Goal: Use online tool/utility: Use online tool/utility

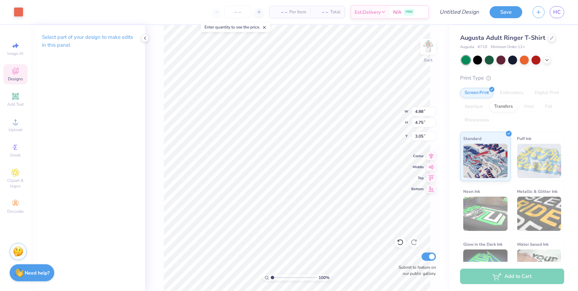
type input "3.00"
click at [16, 13] on div at bounding box center [19, 12] width 10 height 10
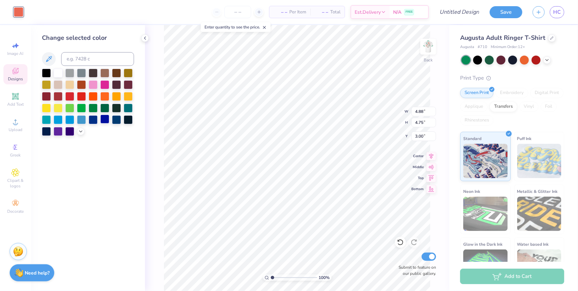
click at [101, 121] on div at bounding box center [104, 119] width 9 height 9
click at [116, 97] on div at bounding box center [116, 95] width 9 height 9
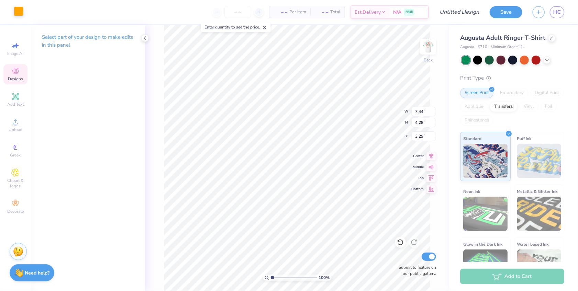
click at [16, 14] on div at bounding box center [19, 12] width 10 height 10
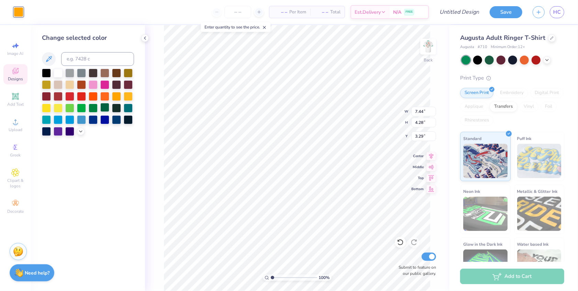
click at [104, 108] on div at bounding box center [104, 107] width 9 height 9
click at [95, 111] on div at bounding box center [93, 107] width 9 height 9
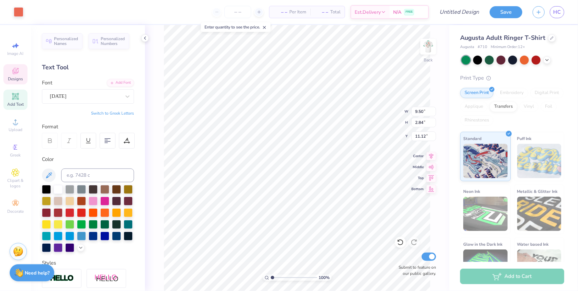
type input "9.85"
type input "3.37"
type input "10.87"
type input "9.50"
type input "2.84"
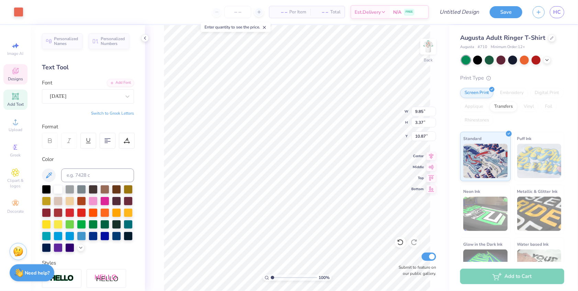
type input "11.12"
type input "9.85"
type input "3.37"
type input "10.87"
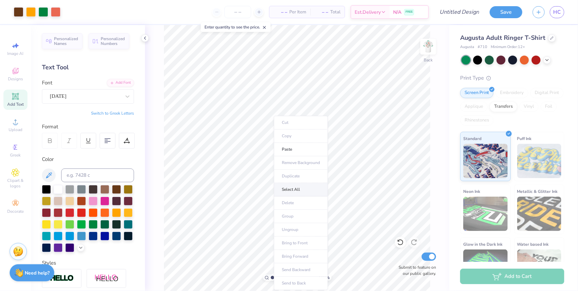
click at [301, 191] on li "Select All" at bounding box center [301, 190] width 54 height 13
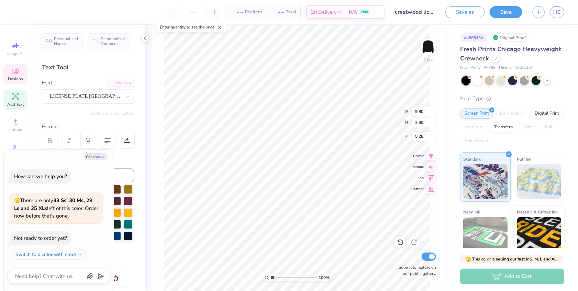
scroll to position [0, 0]
type textarea "x"
type textarea "F"
type textarea "x"
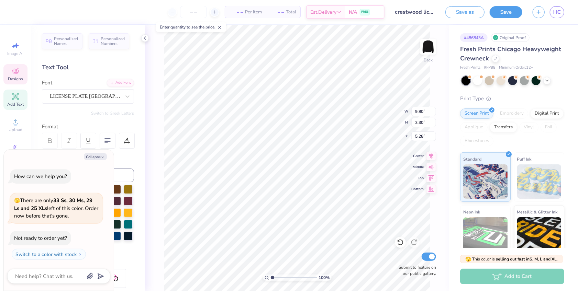
type textarea "FL"
type textarea "x"
type textarea "FLY"
type textarea "x"
type textarea "[PERSON_NAME]"
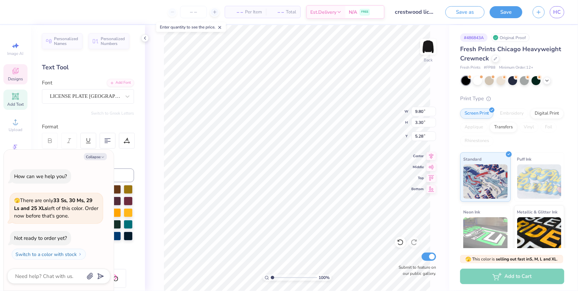
scroll to position [0, 0]
type textarea "x"
type textarea "FLYER"
type textarea "x"
type textarea "FLYERS"
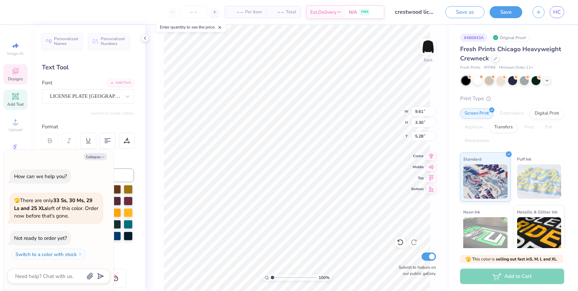
scroll to position [0, 1]
type textarea "x"
type textarea "S"
type textarea "x"
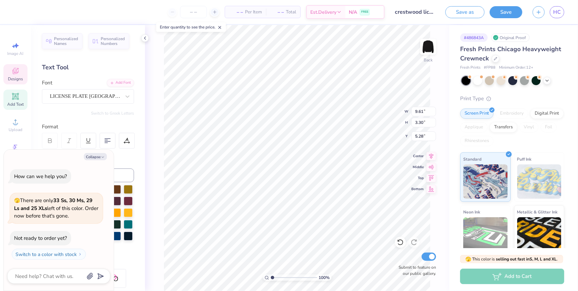
type textarea "SP"
type textarea "x"
type textarea "SPE"
type textarea "x"
type textarea "SPER"
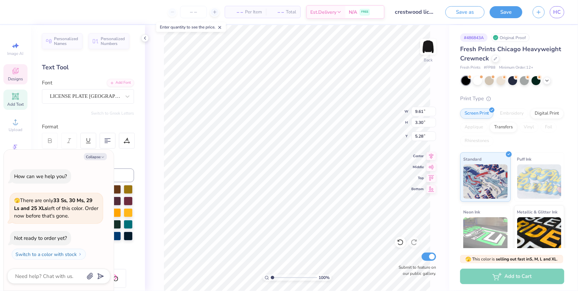
type textarea "x"
type textarea "SPERN"
type textarea "x"
type textarea "SPERNG"
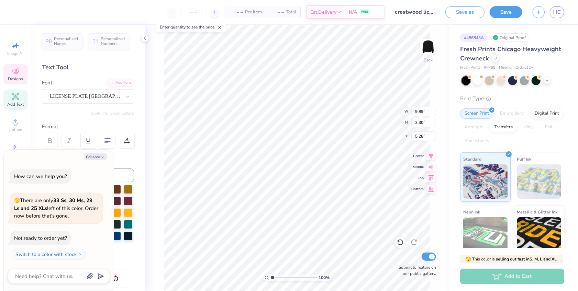
type textarea "x"
type textarea "K"
type textarea "x"
type textarea "KE"
type textarea "x"
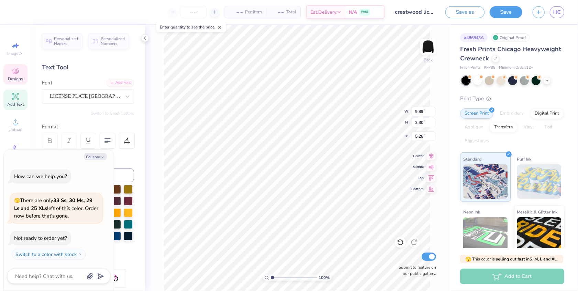
type textarea "[PERSON_NAME]"
type textarea "x"
type textarea "KENE"
type textarea "x"
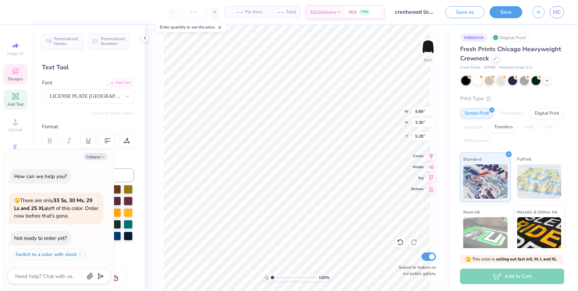
type textarea "KENER"
type textarea "x"
type textarea "KENE"
type textarea "x"
type textarea "[PERSON_NAME]"
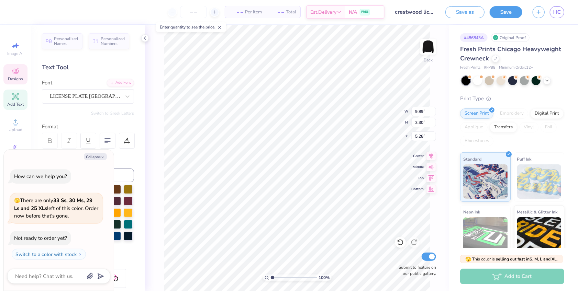
scroll to position [0, 0]
type textarea "x"
type textarea "KENR"
type textarea "x"
type textarea "KENRL"
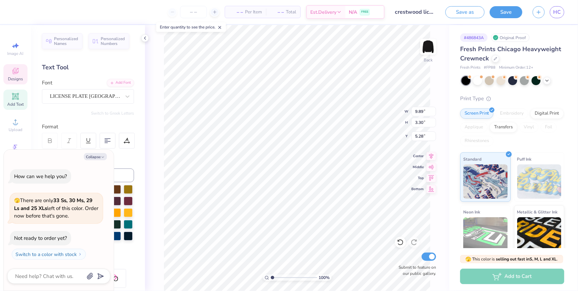
type textarea "x"
type textarea "KENRLY"
type textarea "x"
type input "9.77"
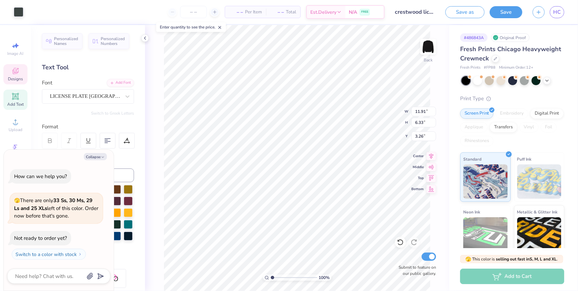
type input "3.30"
type input "4.98"
type textarea "x"
type input "9.77"
type input "3.30"
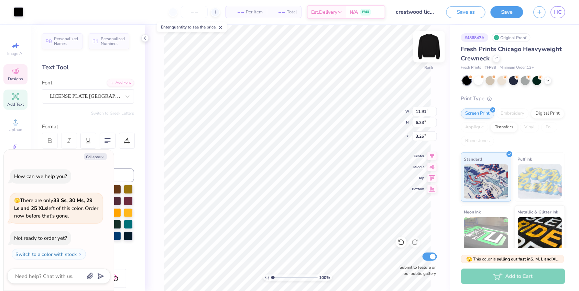
type input "5.08"
type textarea "x"
type textarea "C"
type textarea "x"
type textarea "CO"
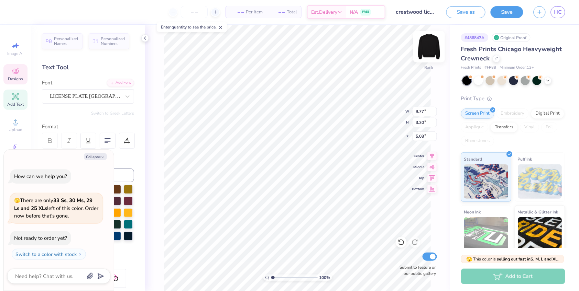
type textarea "x"
type textarea "CON"
type textarea "x"
type textarea "CONC"
type textarea "x"
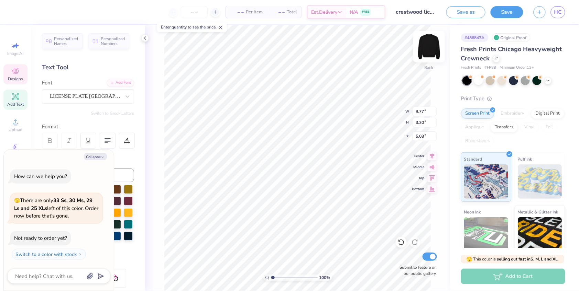
type textarea "CONCR"
type textarea "x"
type textarea "CONCRD"
type textarea "x"
type textarea "D"
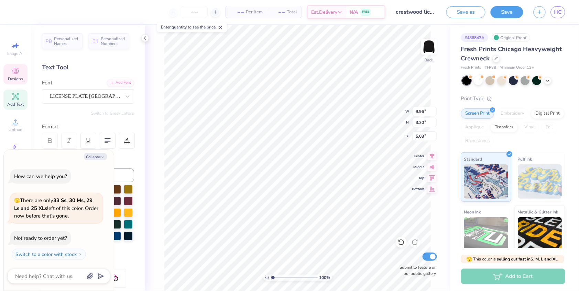
type textarea "x"
type textarea "DR"
type textarea "x"
type textarea "DRE"
type textarea "x"
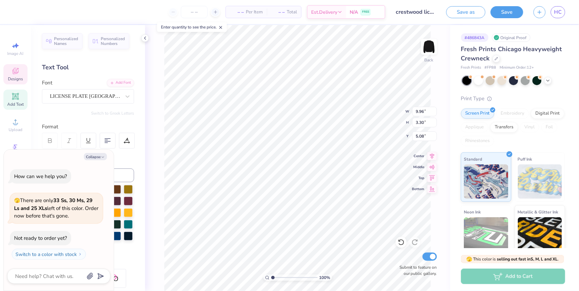
type textarea "DREE"
type textarea "x"
type textarea "DRE"
type textarea "x"
type textarea "DRES"
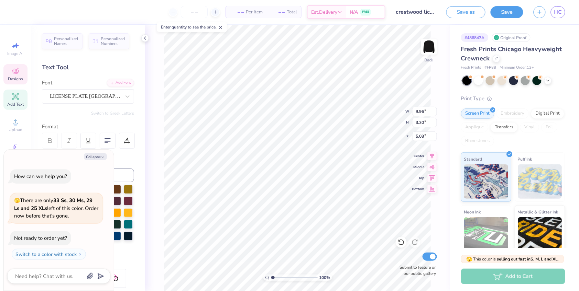
type textarea "x"
type textarea "DRESE"
type textarea "x"
type textarea "[PERSON_NAME]"
type textarea "x"
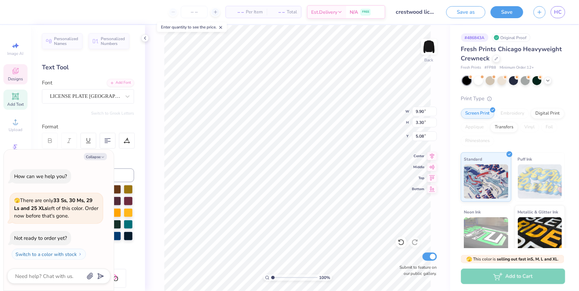
type textarea "DRESE"
type textarea "x"
type textarea "DRES"
type textarea "x"
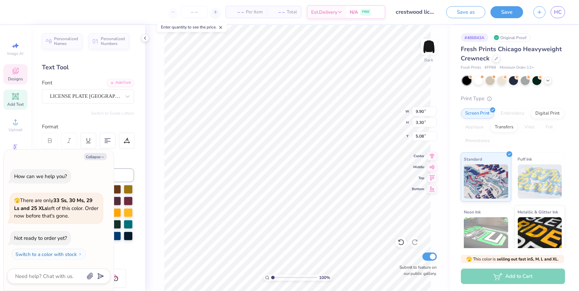
type textarea "DRESS"
type textarea "x"
type textarea "DRESSL"
type textarea "x"
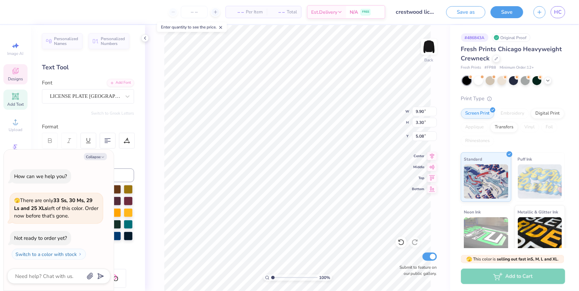
type textarea "DRESS"
type textarea "x"
type textarea "DRES"
type textarea "x"
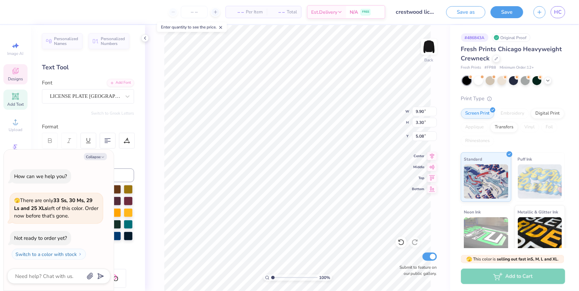
type textarea "DRESE"
type textarea "x"
type textarea "[PERSON_NAME]"
type textarea "x"
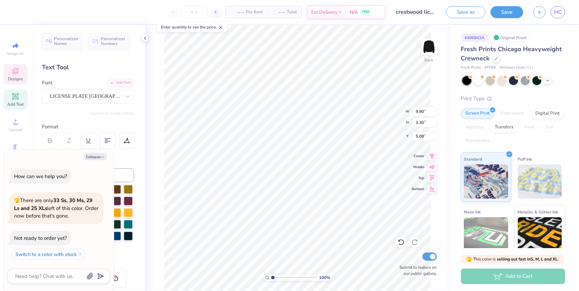
type textarea "DRESL"
type textarea "x"
type textarea "DRESSL"
type textarea "x"
type textarea "L"
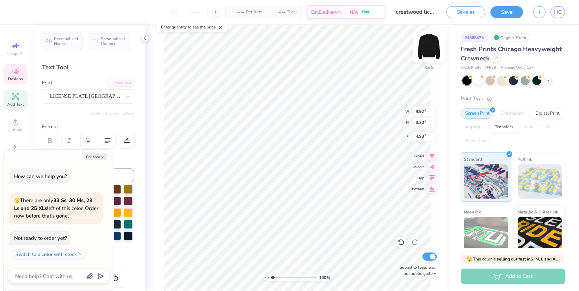
type textarea "x"
type textarea "LO"
type textarea "x"
type textarea "LON"
type textarea "x"
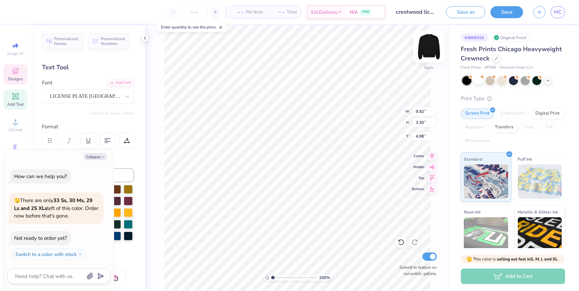
type textarea "LONG"
type textarea "x"
type textarea "S"
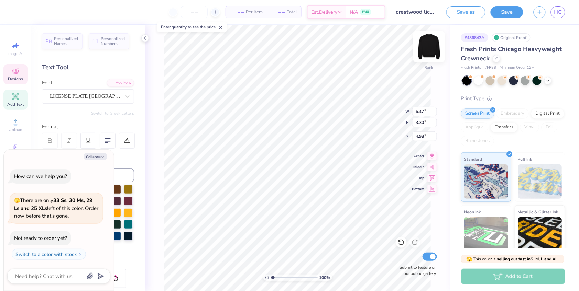
type textarea "x"
type textarea "SP"
type textarea "x"
type textarea "SPN"
type textarea "x"
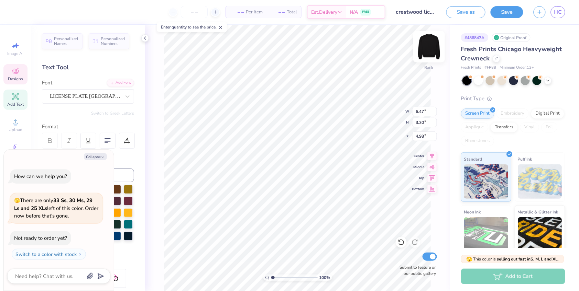
type textarea "SPNG"
type textarea "x"
type textarea "SPNGT"
type textarea "x"
type textarea "SPNGTN"
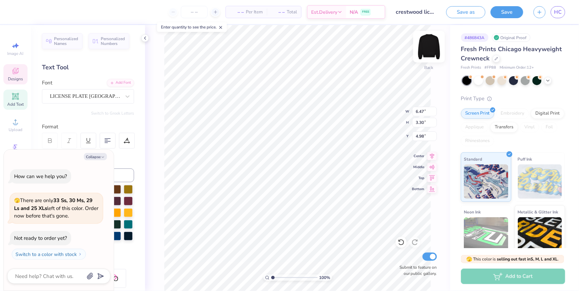
scroll to position [0, 1]
type textarea "x"
type textarea "L"
type textarea "x"
type textarea "LN"
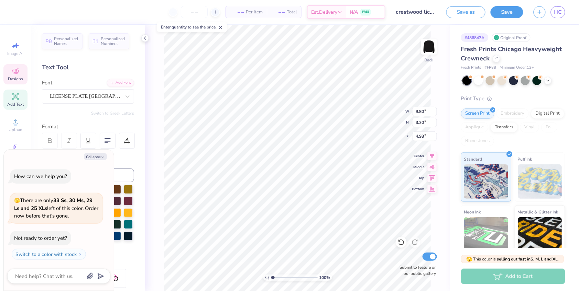
type textarea "x"
type textarea "LND"
type textarea "x"
type textarea "LNDB"
type textarea "x"
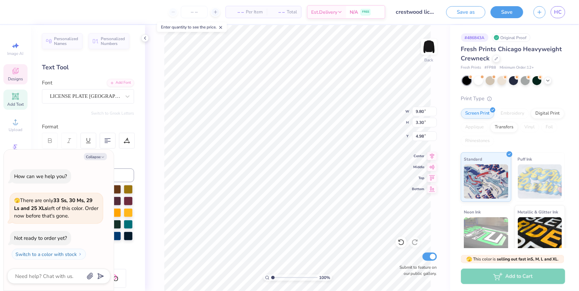
type textarea "LNDBR"
type textarea "x"
type textarea "LNDBRG"
type textarea "x"
type textarea "C"
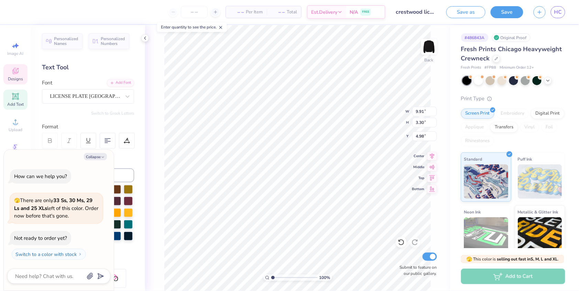
type textarea "x"
type textarea "CR"
type textarea "x"
type textarea "CRS"
type textarea "x"
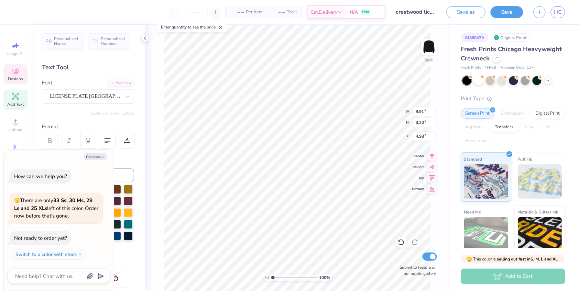
type textarea "CRST"
type textarea "x"
type textarea "CRSTW"
type textarea "x"
type textarea "CRSTWD"
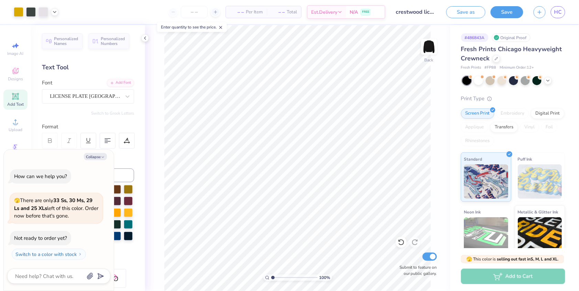
type textarea "x"
